Goal: Transaction & Acquisition: Obtain resource

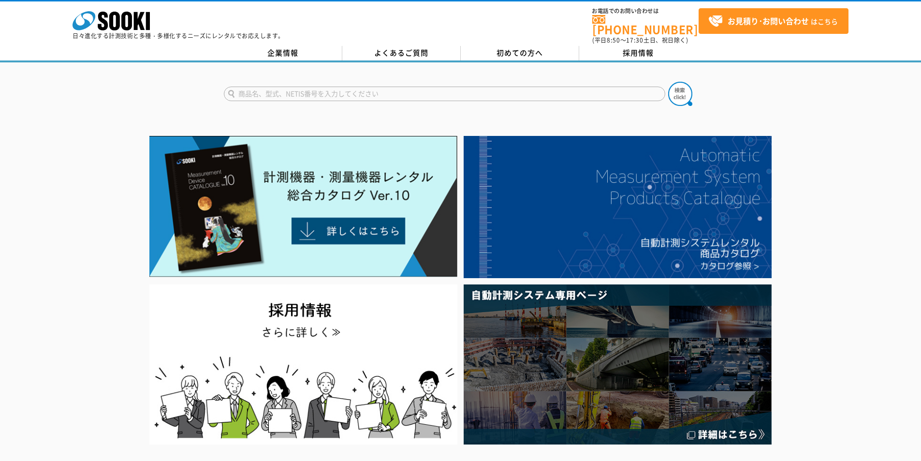
click at [459, 87] on input "text" at bounding box center [444, 94] width 441 height 14
type input "u"
click at [672, 84] on img at bounding box center [680, 94] width 24 height 24
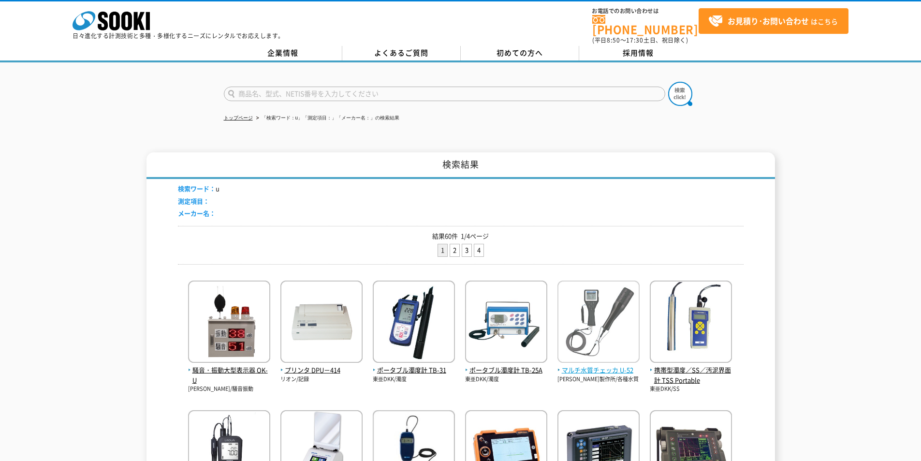
click at [598, 365] on span "マルチ水質チェッカ U-52" at bounding box center [598, 370] width 82 height 10
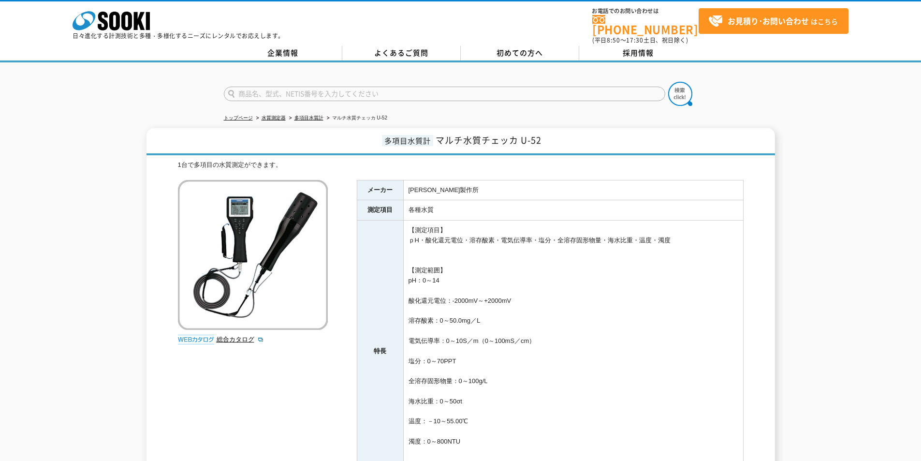
scroll to position [64, 0]
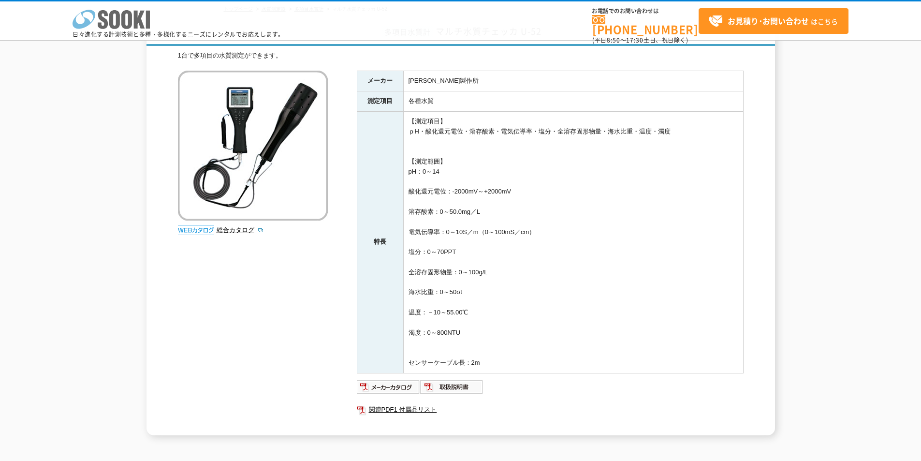
click at [118, 23] on icon at bounding box center [114, 19] width 11 height 19
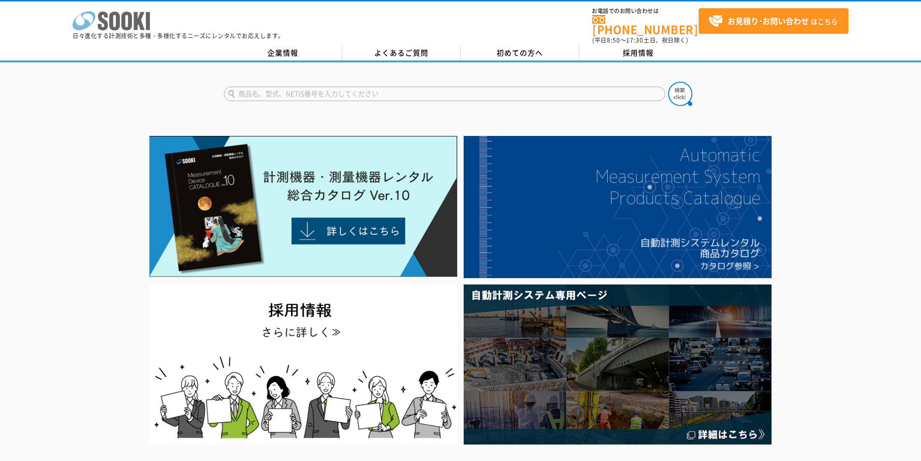
click at [129, 19] on icon at bounding box center [126, 21] width 11 height 19
click at [130, 14] on icon at bounding box center [126, 21] width 11 height 19
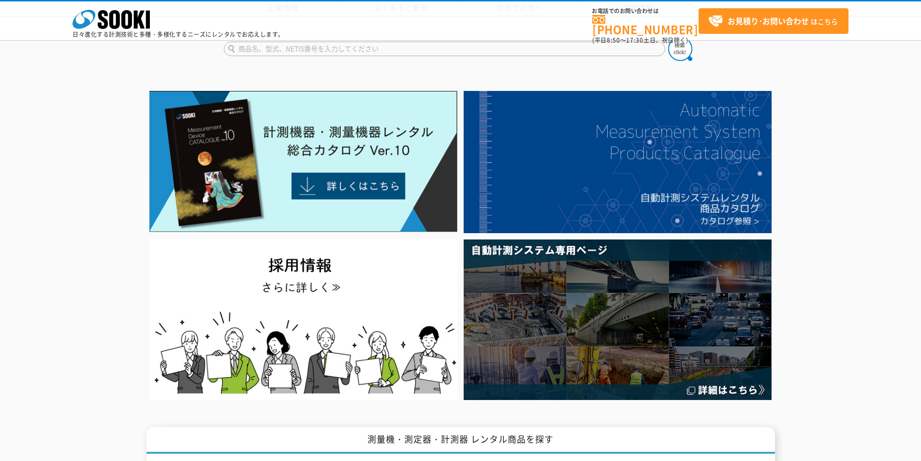
scroll to position [129, 0]
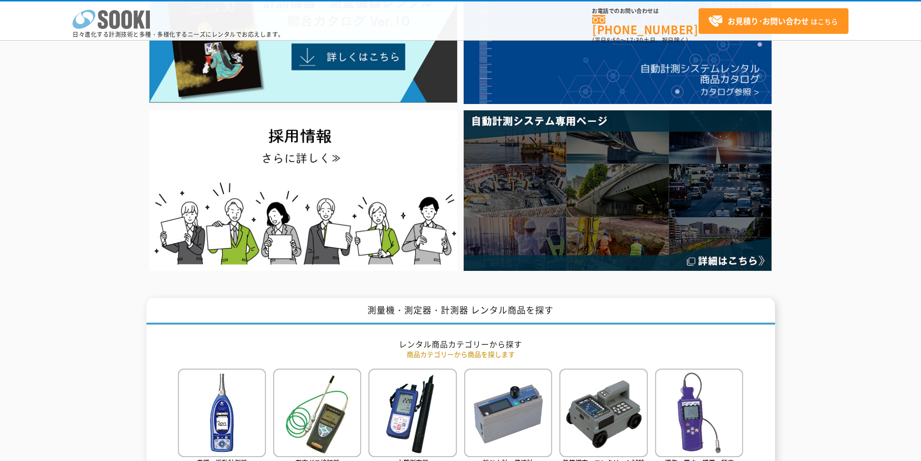
click at [118, 15] on icon at bounding box center [114, 19] width 11 height 19
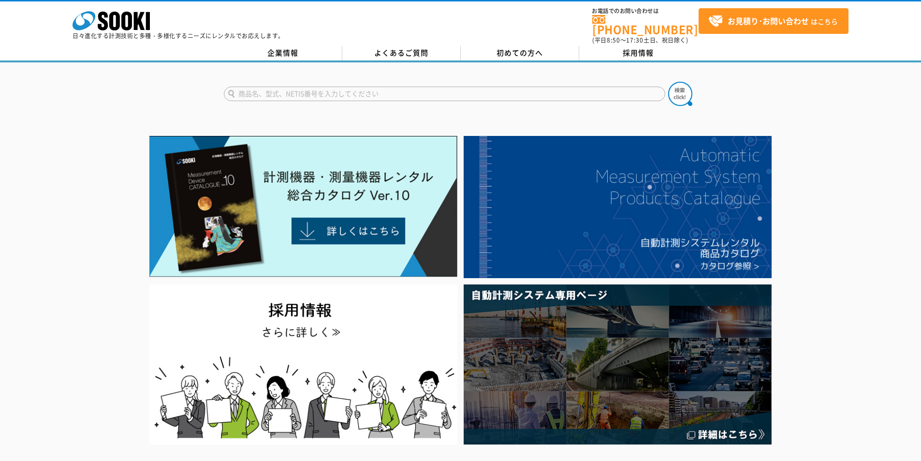
click at [464, 87] on input "text" at bounding box center [444, 94] width 441 height 14
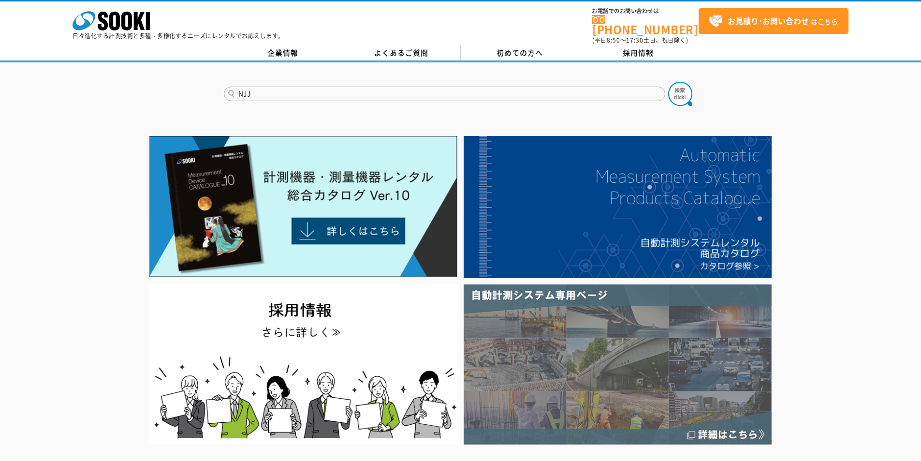
type input "NJJ"
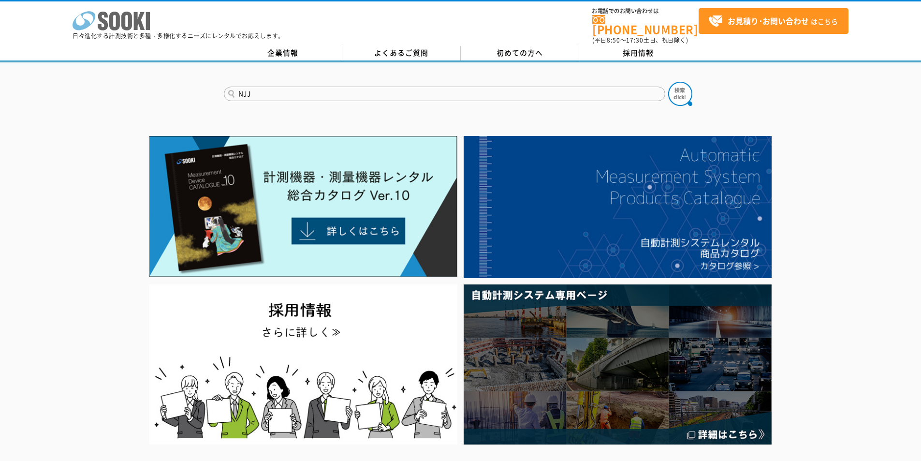
click at [127, 27] on icon "株式会社 ソーキ" at bounding box center [110, 20] width 77 height 19
click at [514, 88] on input "text" at bounding box center [444, 94] width 441 height 14
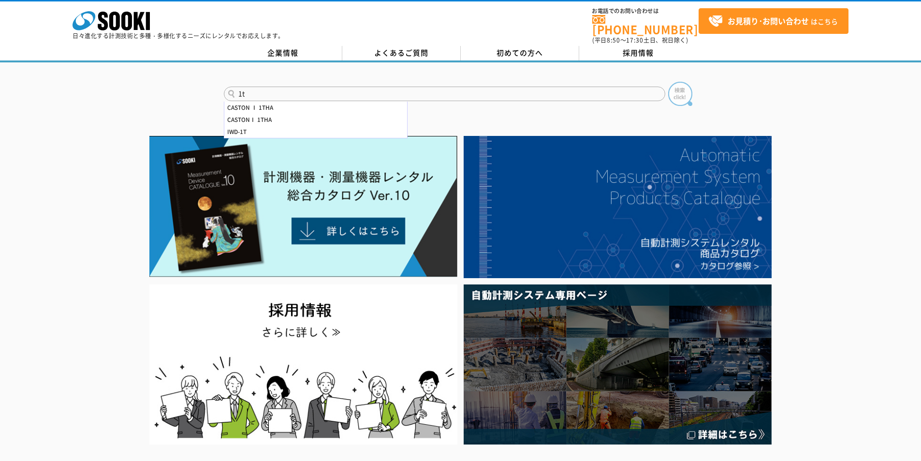
type input "1t"
click at [690, 88] on img at bounding box center [680, 94] width 24 height 24
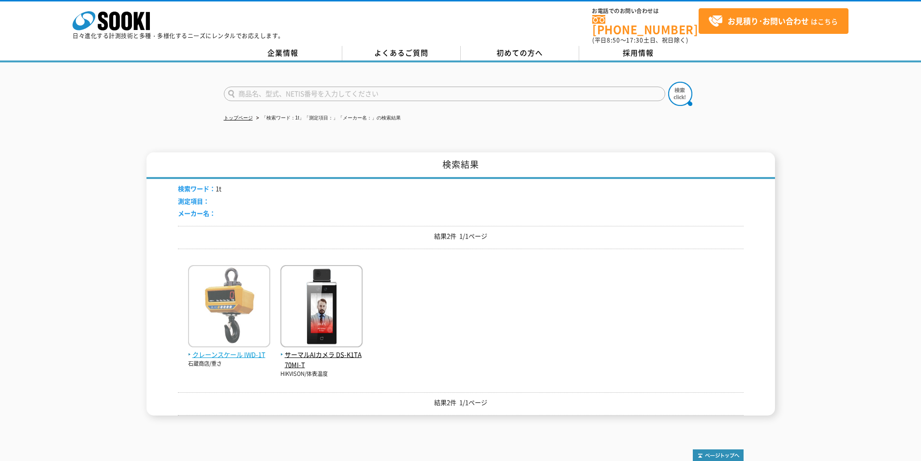
click at [215, 349] on span "クレーンスケール IWD-1T" at bounding box center [229, 354] width 82 height 10
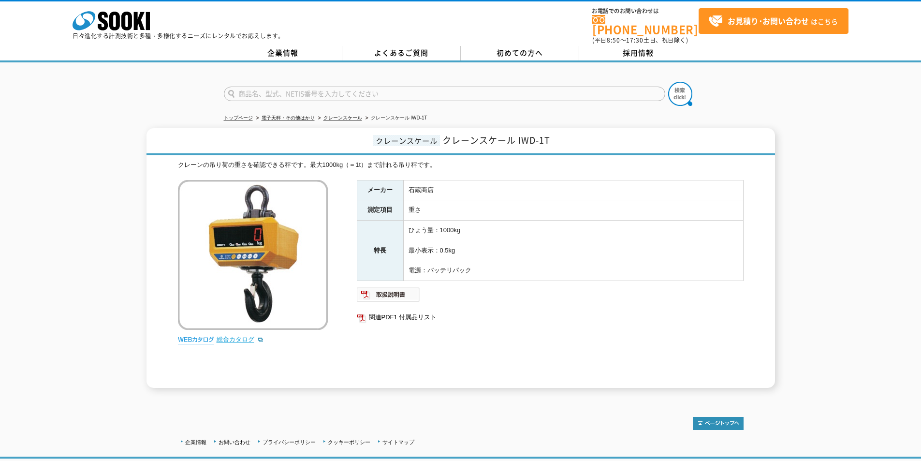
click at [231, 335] on link "総合カタログ" at bounding box center [239, 338] width 47 height 7
click at [119, 18] on icon at bounding box center [114, 21] width 11 height 19
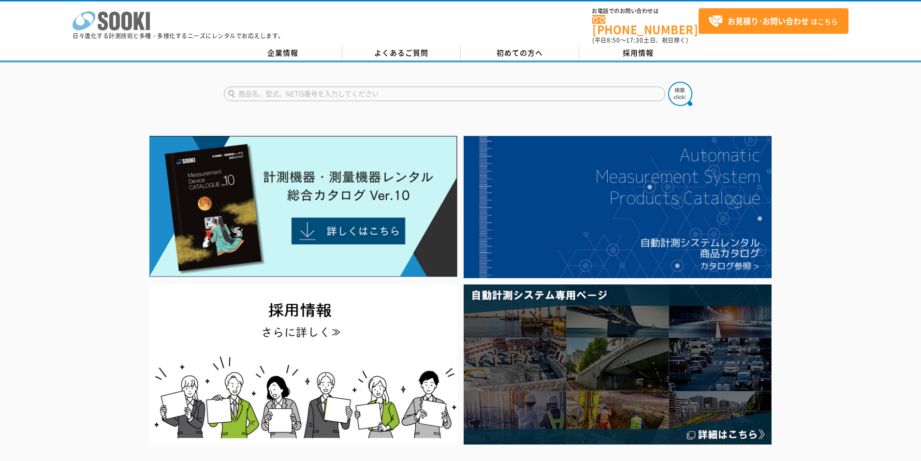
click at [124, 22] on icon at bounding box center [126, 21] width 11 height 19
drag, startPoint x: 139, startPoint y: 19, endPoint x: 166, endPoint y: 3, distance: 31.7
click at [139, 20] on polygon at bounding box center [139, 21] width 11 height 18
click at [128, 20] on icon "株式会社 ソーキ" at bounding box center [110, 20] width 77 height 19
click at [356, 89] on input "text" at bounding box center [444, 94] width 441 height 14
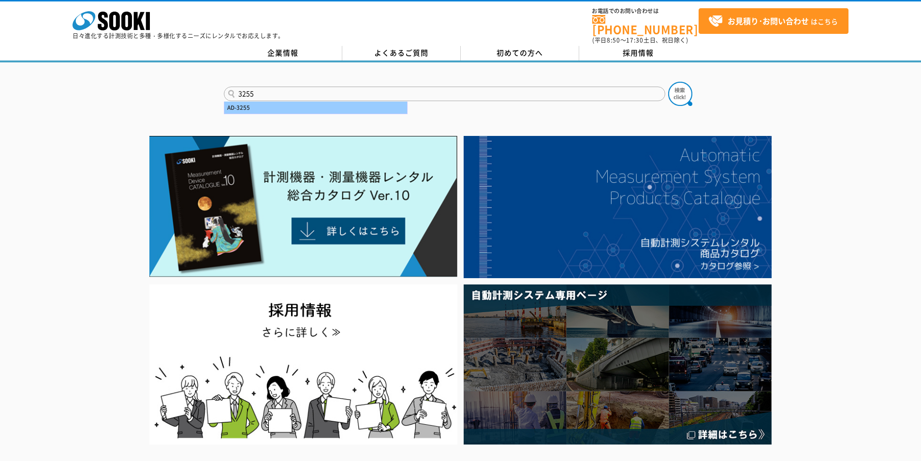
click at [340, 106] on div "AD-3255" at bounding box center [315, 107] width 183 height 12
type input "AD-3255"
click at [676, 83] on img at bounding box center [680, 94] width 24 height 24
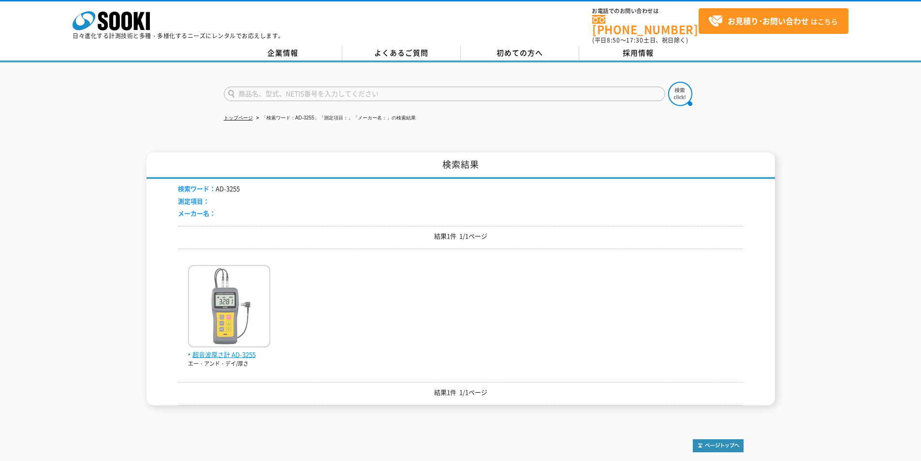
click at [251, 339] on img at bounding box center [229, 307] width 82 height 85
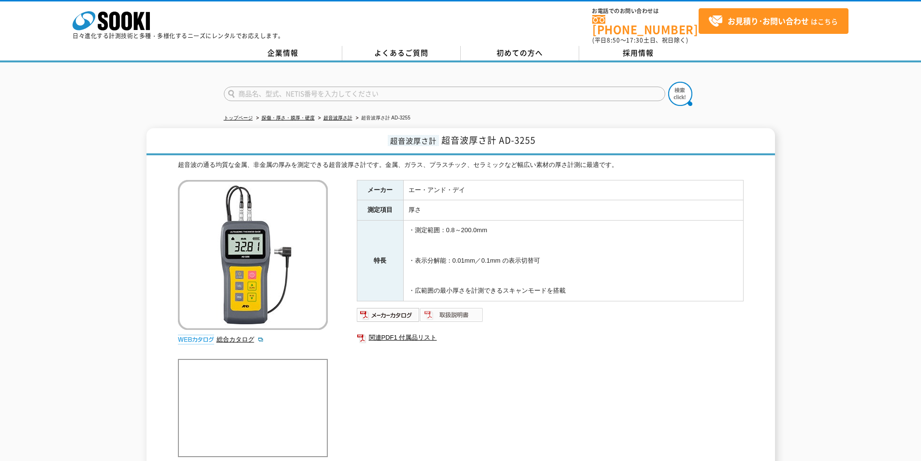
click at [446, 310] on img at bounding box center [451, 314] width 63 height 15
click at [130, 23] on icon at bounding box center [126, 21] width 11 height 19
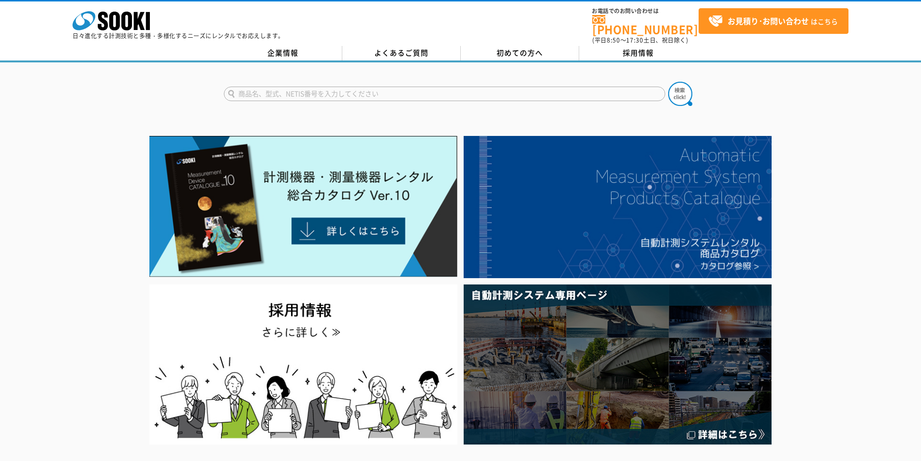
click at [319, 90] on input "text" at bounding box center [444, 94] width 441 height 14
type input "流速"
click at [668, 82] on button at bounding box center [680, 94] width 24 height 24
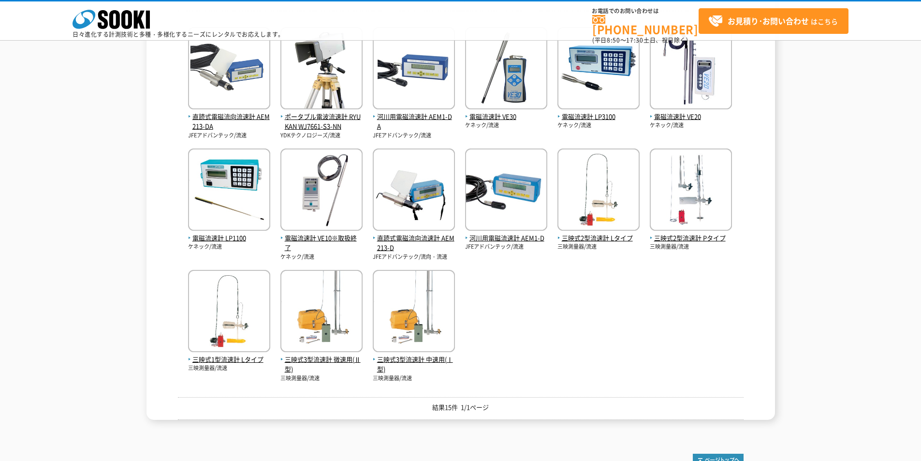
scroll to position [129, 0]
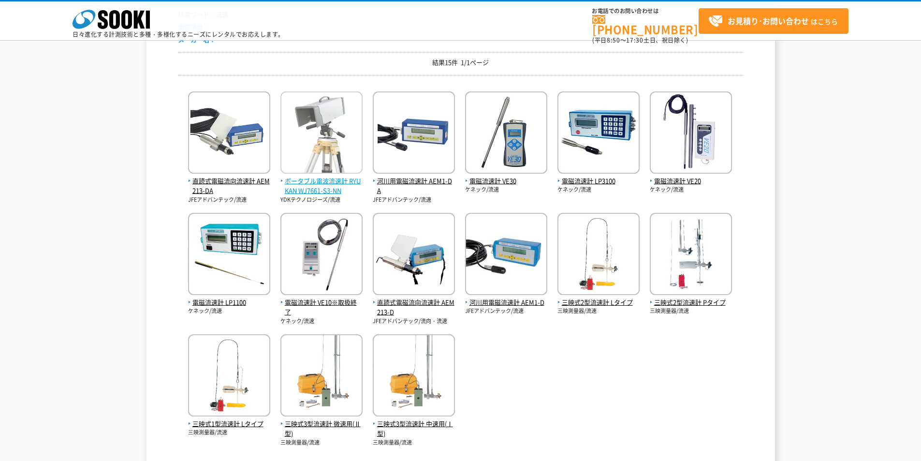
click at [340, 184] on span "ポータブル電波流速計 RYUKAN WJ7661-S3-NN" at bounding box center [321, 186] width 82 height 20
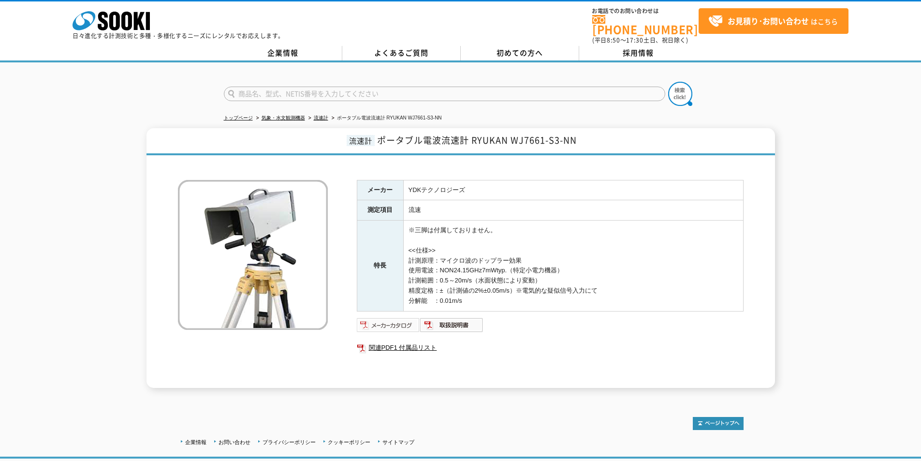
click at [393, 318] on img at bounding box center [388, 324] width 63 height 15
click at [316, 115] on link "流速計" at bounding box center [321, 117] width 14 height 5
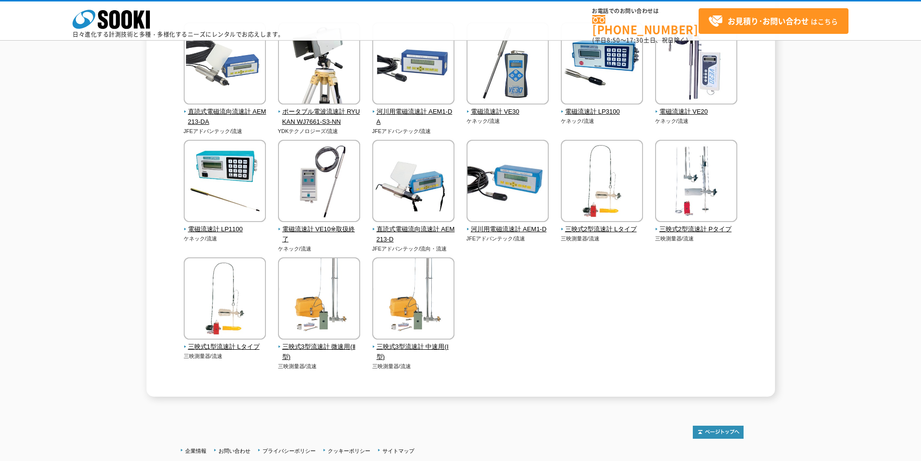
scroll to position [64, 0]
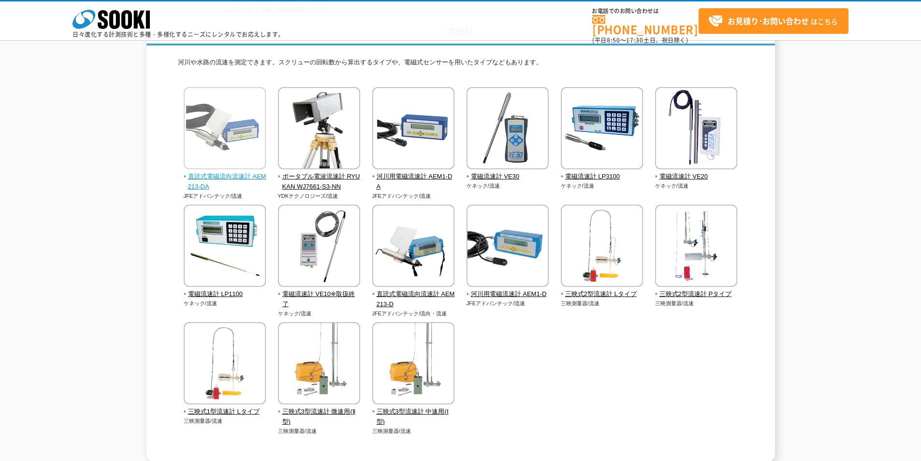
click at [224, 173] on span "直読式電磁流向流速計 AEM213-DA" at bounding box center [225, 182] width 83 height 20
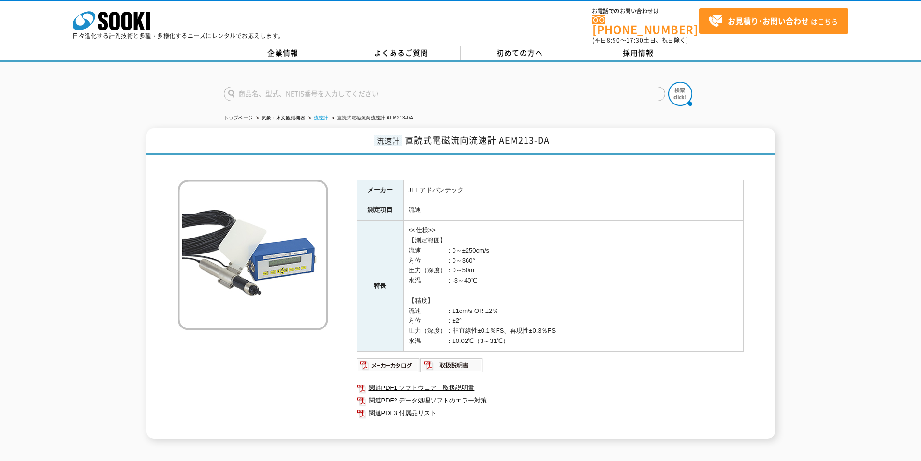
click at [318, 115] on link "流速計" at bounding box center [321, 117] width 14 height 5
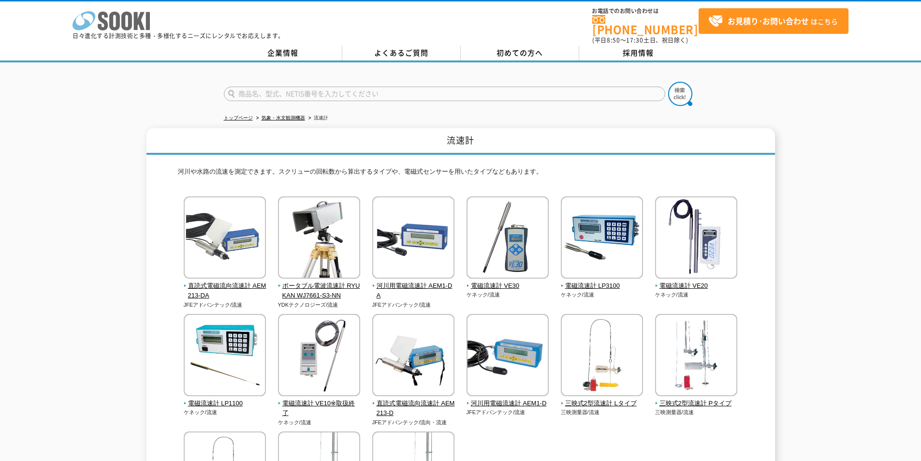
click at [130, 21] on icon at bounding box center [126, 21] width 11 height 19
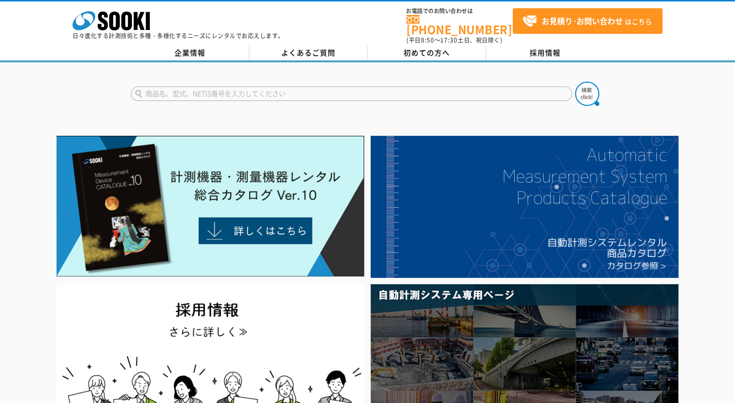
click at [129, 22] on icon at bounding box center [126, 21] width 11 height 19
